Goal: Transaction & Acquisition: Subscribe to service/newsletter

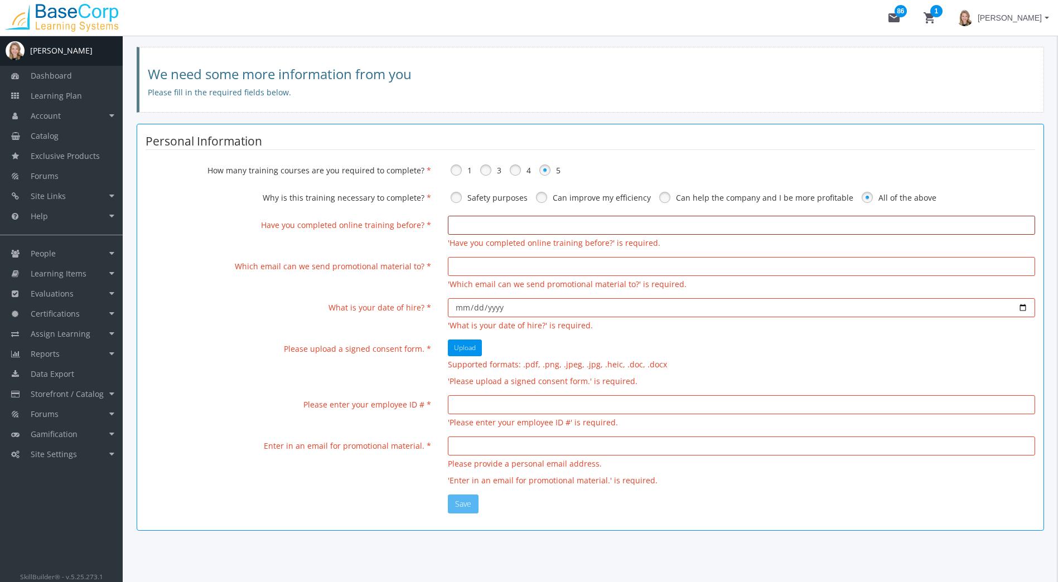
click at [472, 221] on input "text" at bounding box center [741, 225] width 587 height 19
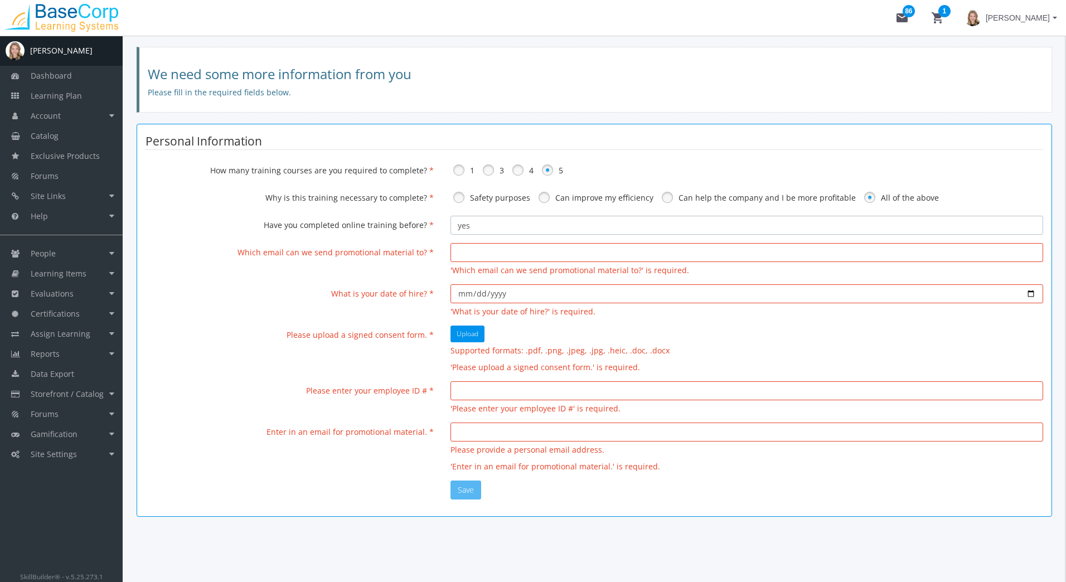
type input "yes"
click at [512, 250] on input "email" at bounding box center [747, 252] width 593 height 19
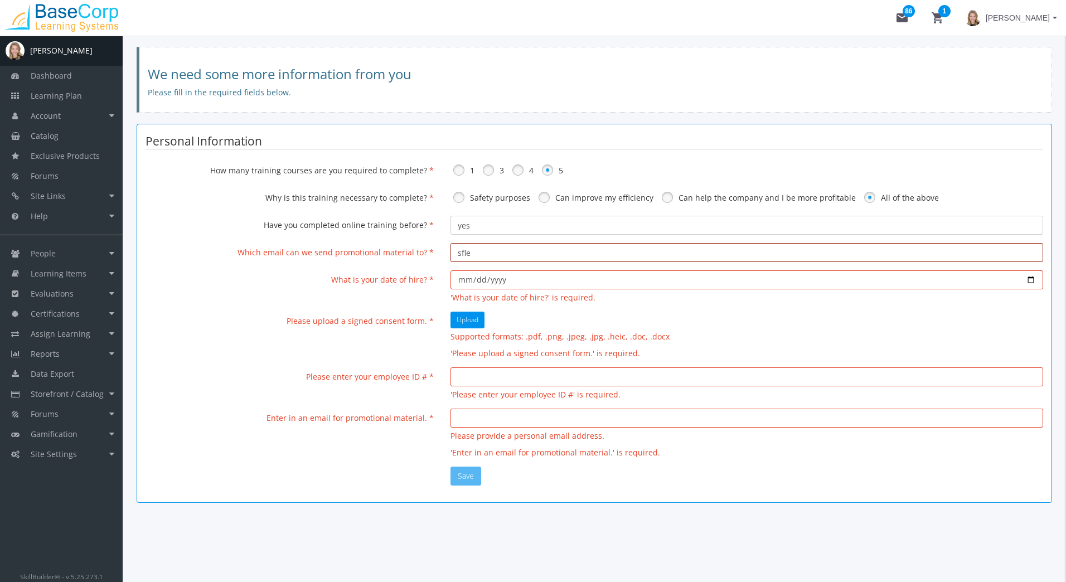
type input "[EMAIL_ADDRESS][DOMAIN_NAME]"
click at [529, 280] on input "date" at bounding box center [747, 279] width 593 height 19
click at [469, 327] on button "Upload" at bounding box center [468, 320] width 34 height 17
click at [1028, 280] on input "date" at bounding box center [747, 279] width 593 height 19
type input "[DATE]"
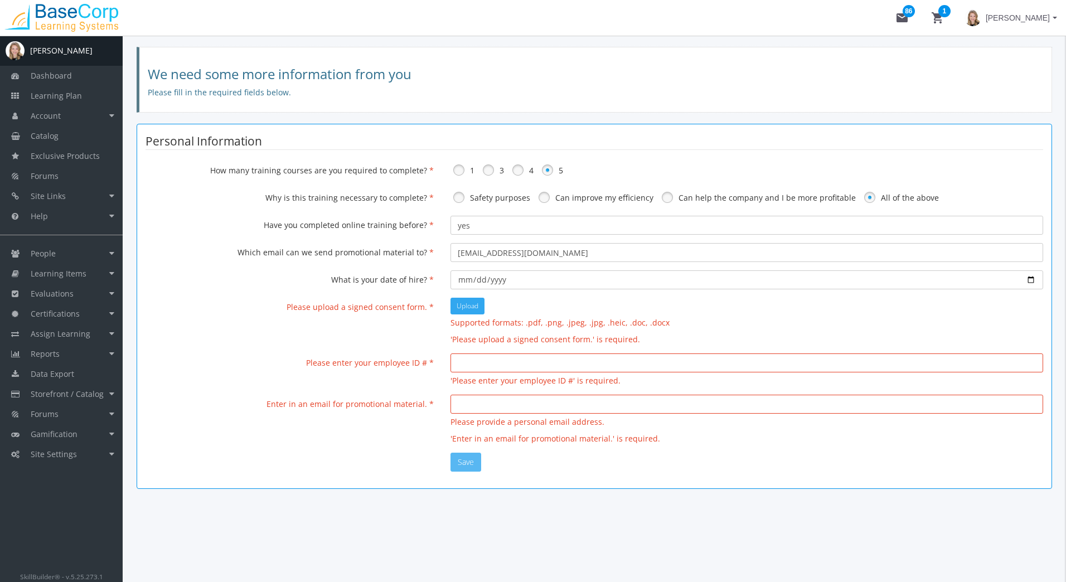
click at [475, 304] on span "Upload" at bounding box center [468, 305] width 22 height 9
type input "C:\fakepath\WCB Saskatchewan Interview Prep_Oct 1, 2025 v1.1.docx"
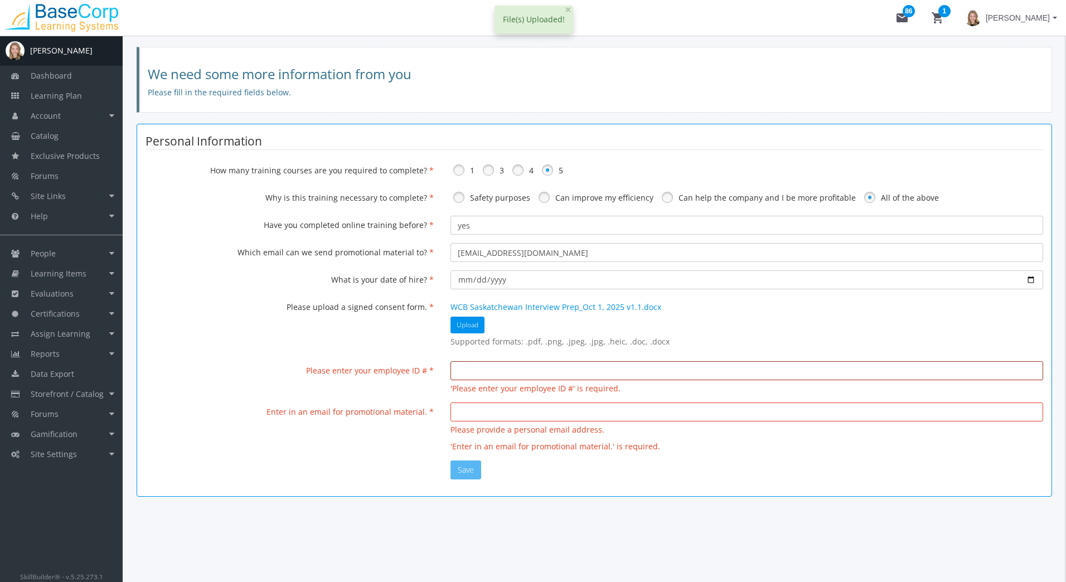
click at [473, 376] on input "text" at bounding box center [747, 370] width 593 height 19
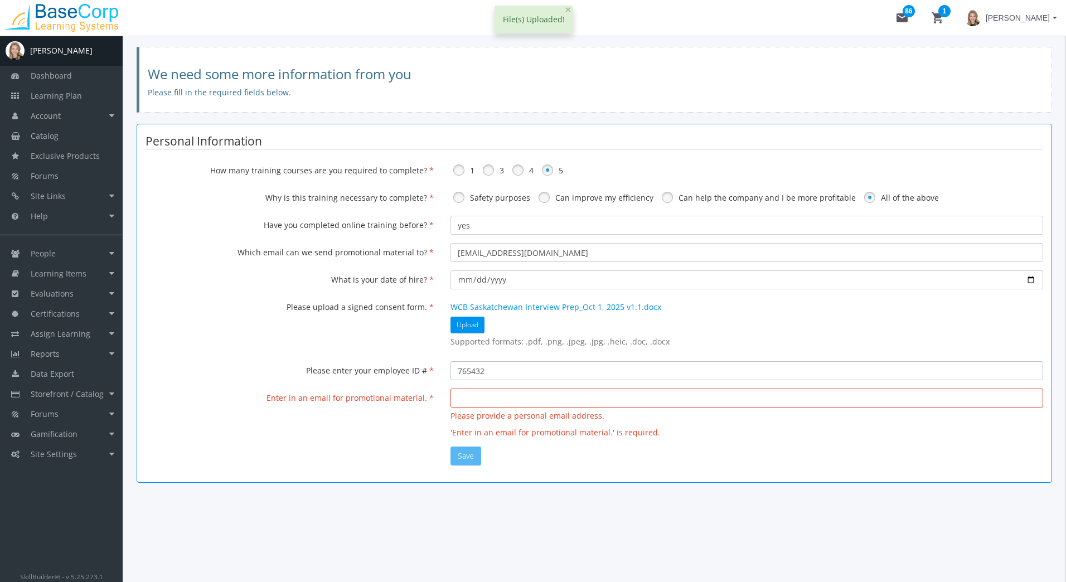
type input "765432"
click at [523, 402] on input "email" at bounding box center [747, 398] width 593 height 19
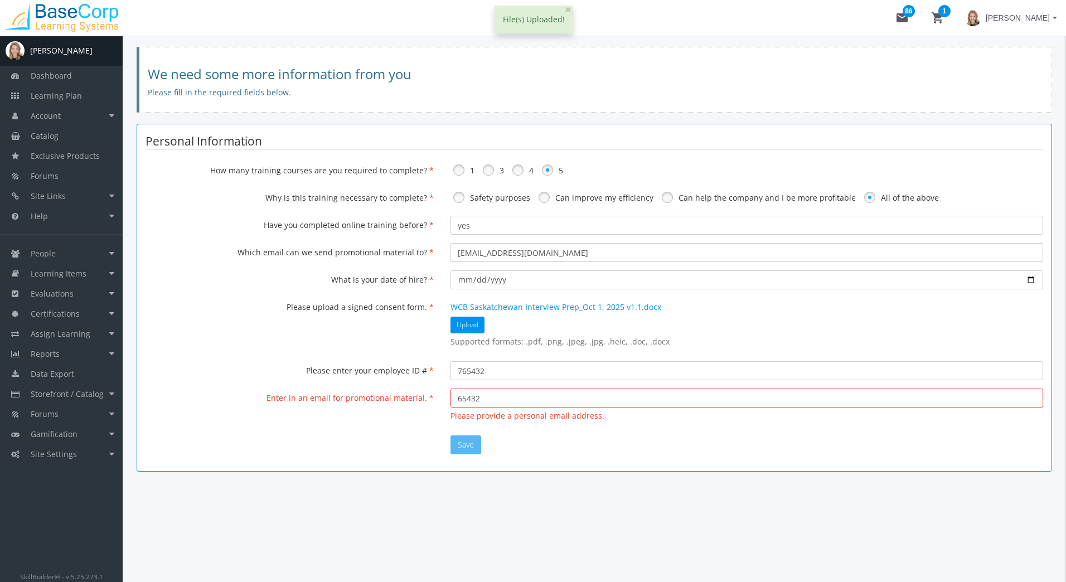
drag, startPoint x: 611, startPoint y: 381, endPoint x: 609, endPoint y: 387, distance: 5.8
click at [611, 382] on fieldset "Personal Information Gender [DEMOGRAPHIC_DATA] [DEMOGRAPHIC_DATA] Birthdate Pho…" at bounding box center [595, 284] width 898 height 303
click at [606, 393] on input "65432" at bounding box center [747, 398] width 593 height 19
type input "6"
type input "[EMAIL_ADDRESS][DOMAIN_NAME]"
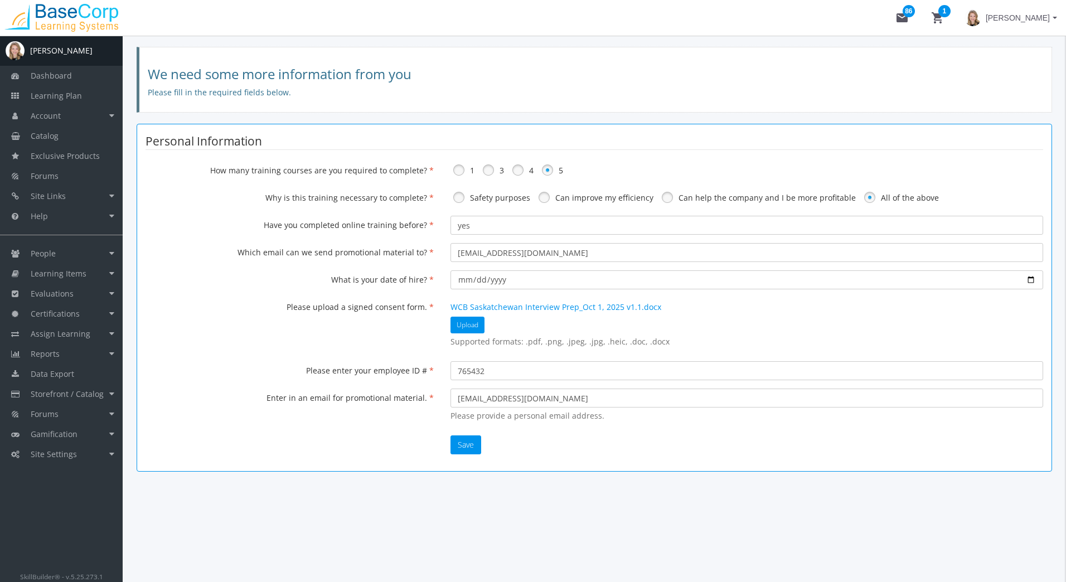
click at [459, 435] on fieldset "Personal Information Gender [DEMOGRAPHIC_DATA] [DEMOGRAPHIC_DATA] Birthdate Pho…" at bounding box center [595, 284] width 898 height 303
click at [459, 439] on button "Save" at bounding box center [466, 444] width 31 height 19
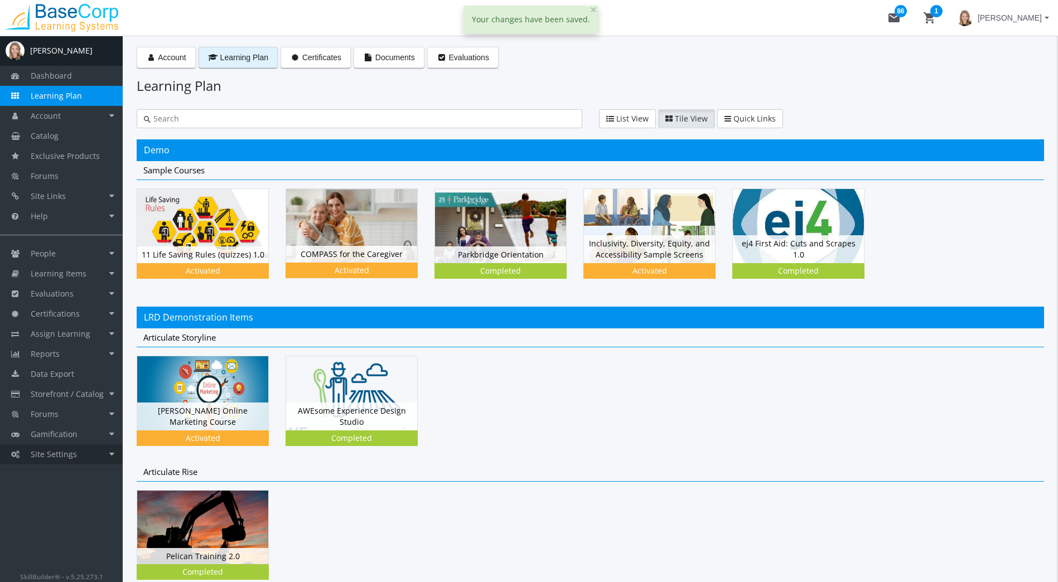
click at [70, 451] on span "Site Settings" at bounding box center [54, 454] width 46 height 11
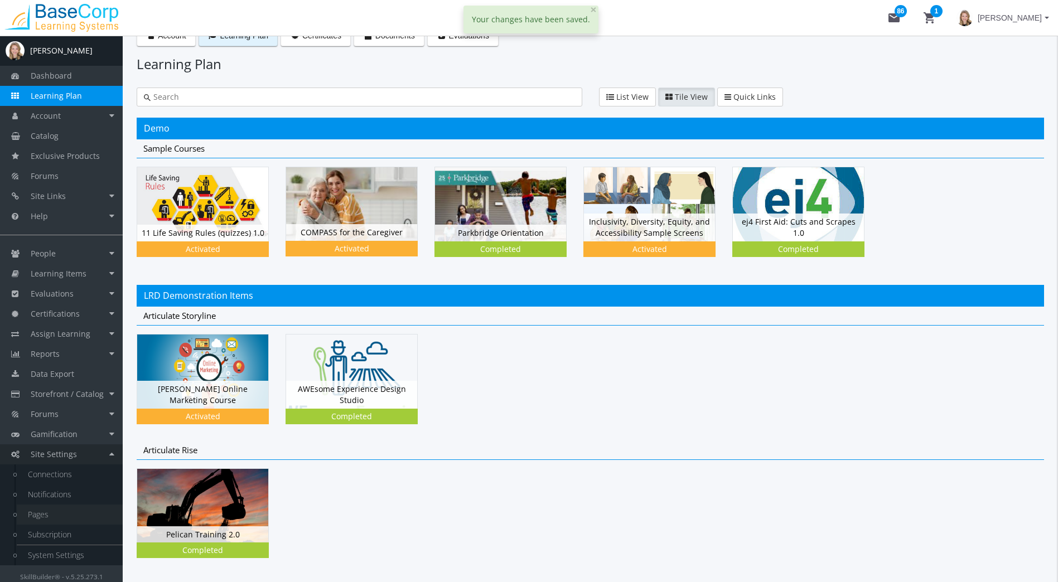
scroll to position [56, 0]
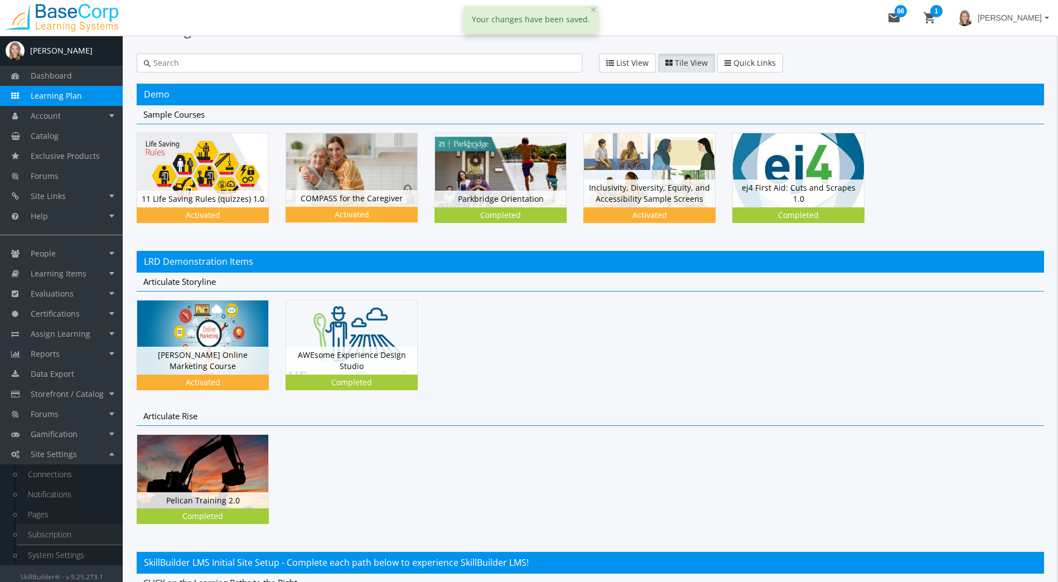
click at [56, 531] on link "Subscription" at bounding box center [70, 535] width 106 height 20
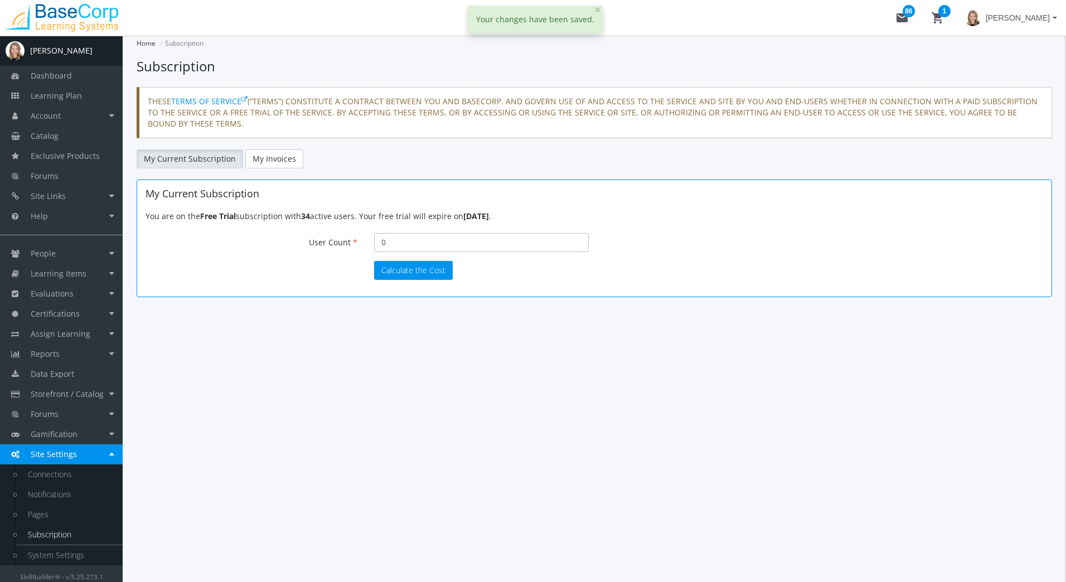
drag, startPoint x: 413, startPoint y: 243, endPoint x: 149, endPoint y: 207, distance: 266.8
click at [157, 221] on div "You are on the Free Trial subscription with 34 active users. Your free trial wi…" at bounding box center [595, 245] width 898 height 69
click at [403, 270] on button "Calculate the Cost" at bounding box center [413, 270] width 79 height 19
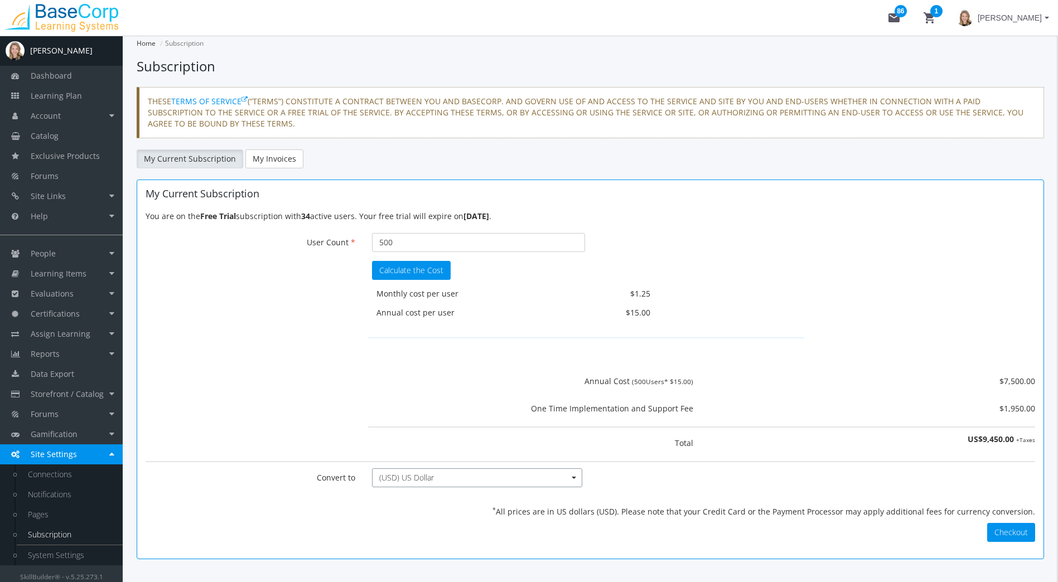
click at [419, 478] on span "(USD) US Dollar" at bounding box center [472, 477] width 187 height 11
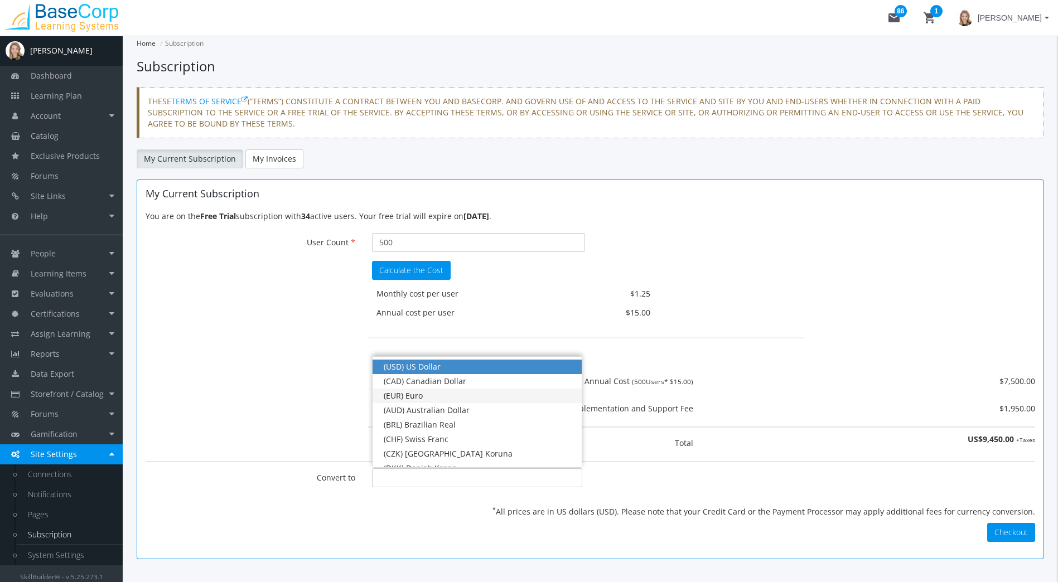
click at [436, 389] on span "(EUR) Euro" at bounding box center [476, 396] width 209 height 14
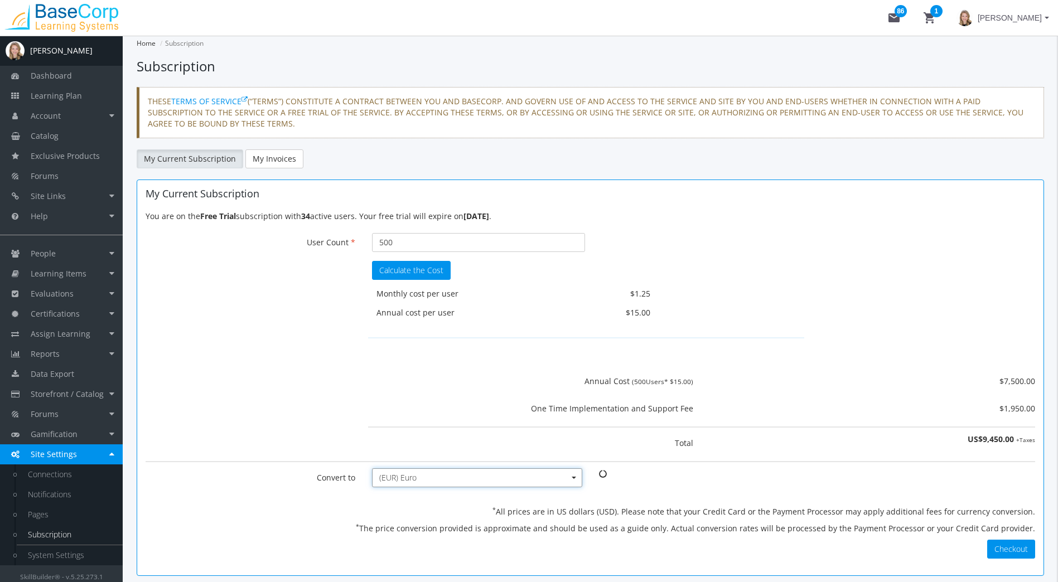
click at [423, 482] on span "(EUR) Euro" at bounding box center [472, 477] width 187 height 11
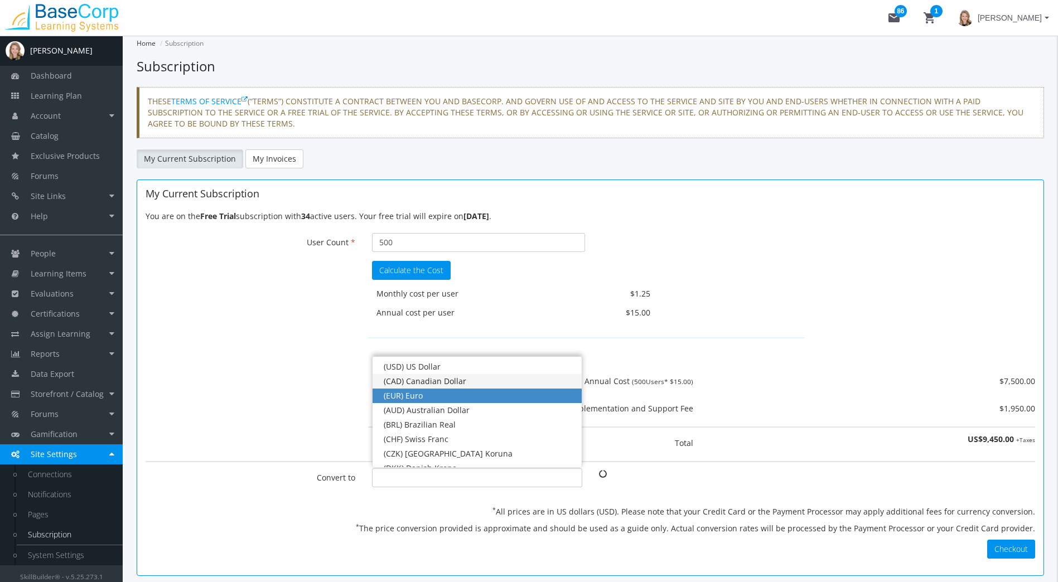
click at [429, 381] on div "(CAD) Canadian Dollar" at bounding box center [477, 381] width 186 height 11
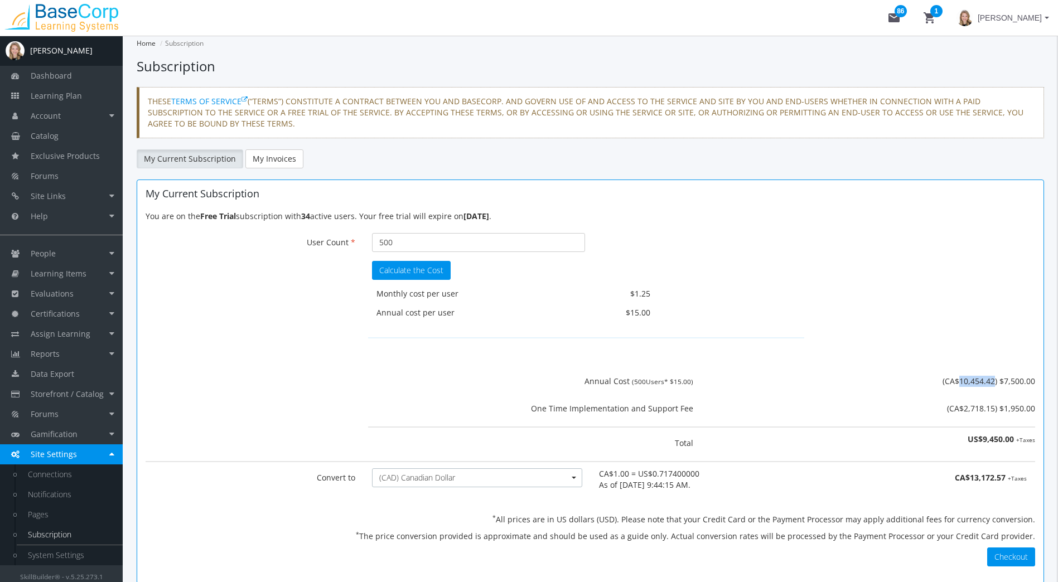
drag, startPoint x: 994, startPoint y: 380, endPoint x: 957, endPoint y: 383, distance: 36.9
click at [957, 383] on span "(CA$10,454.42)" at bounding box center [969, 381] width 55 height 11
drag, startPoint x: 421, startPoint y: 243, endPoint x: 202, endPoint y: 237, distance: 219.2
click at [247, 267] on form "User Count 500 Your current number of active users is 34. Please disable some o…" at bounding box center [590, 256] width 889 height 47
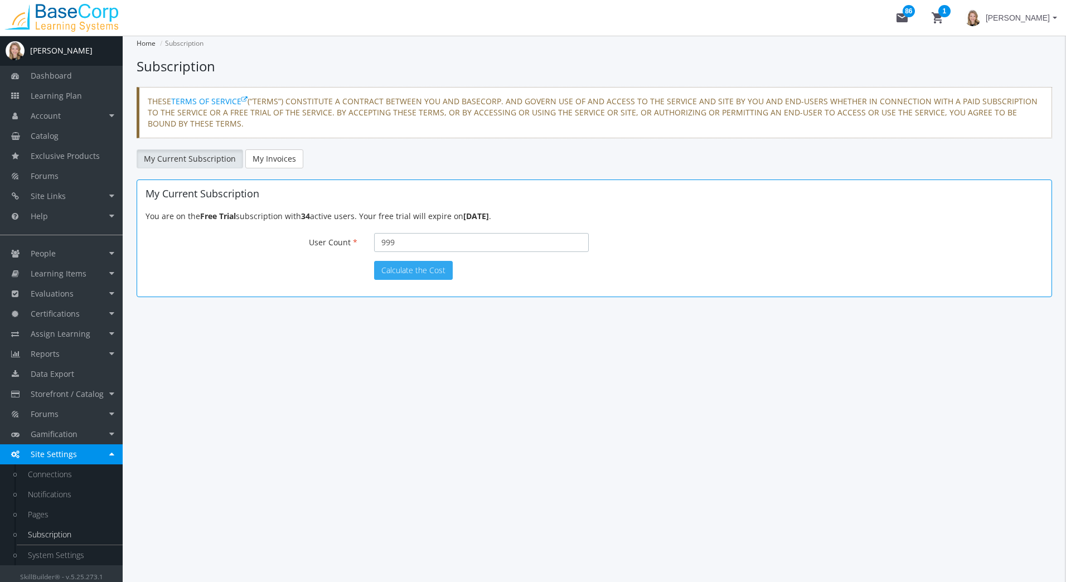
type input "999"
click at [381, 274] on button "Calculate the Cost" at bounding box center [413, 270] width 79 height 19
